Goal: Navigation & Orientation: Find specific page/section

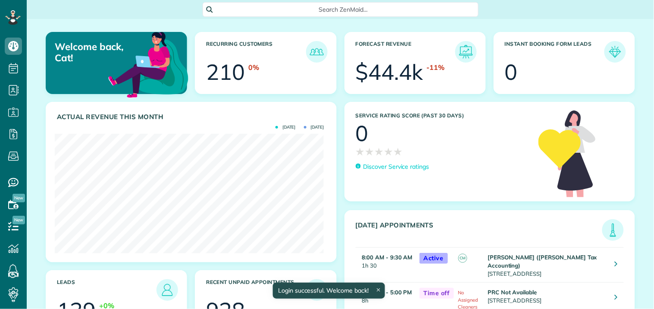
scroll to position [119, 269]
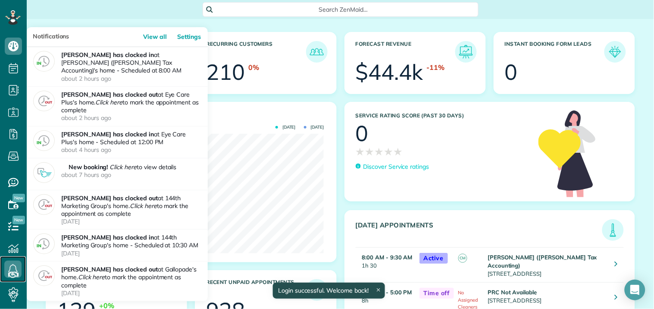
click at [13, 268] on icon at bounding box center [12, 269] width 17 height 17
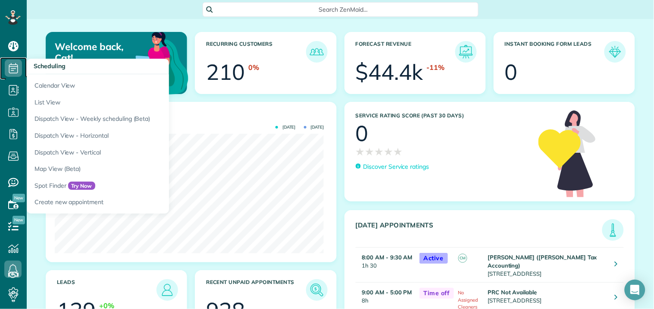
click at [19, 67] on icon at bounding box center [13, 68] width 17 height 17
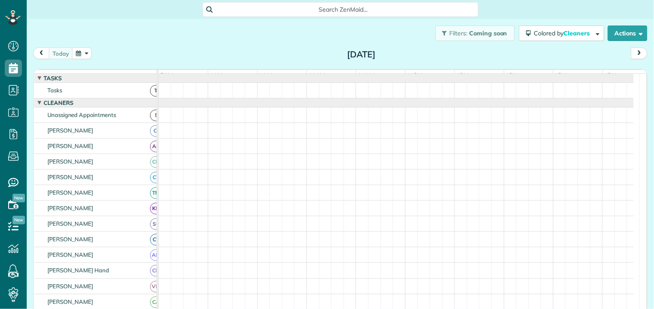
scroll to position [3, 3]
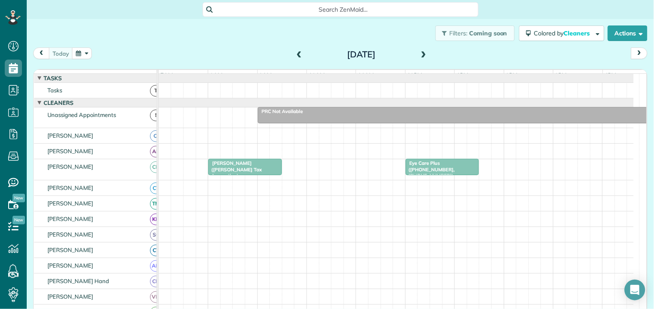
click at [245, 173] on div "[PERSON_NAME] ([PERSON_NAME] Tax Accounting) ([PHONE_NUMBER])" at bounding box center [245, 172] width 69 height 25
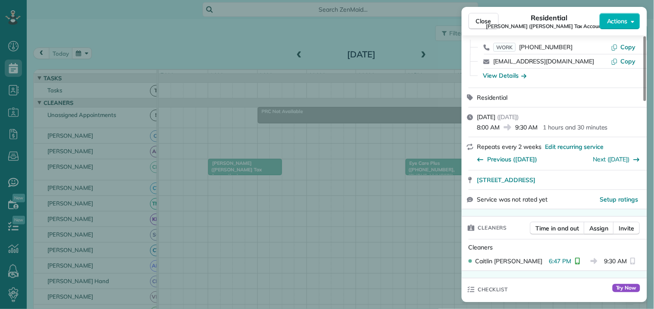
scroll to position [144, 0]
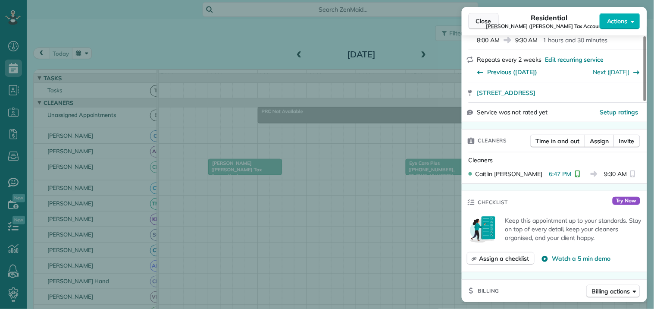
click at [485, 19] on span "Close" at bounding box center [484, 21] width 16 height 9
